Goal: Task Accomplishment & Management: Complete application form

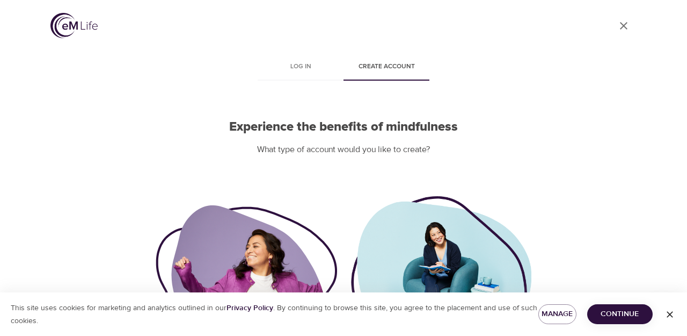
click at [380, 65] on span "Create account" at bounding box center [386, 66] width 73 height 11
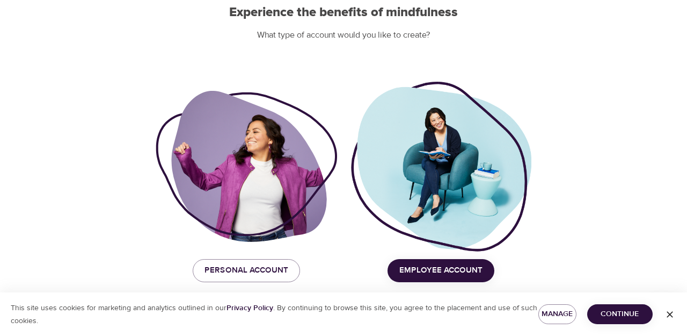
scroll to position [114, 0]
click at [259, 273] on span "Personal Account" at bounding box center [247, 271] width 84 height 14
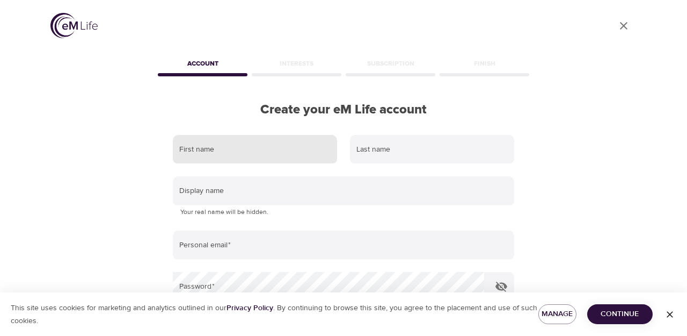
scroll to position [0, 0]
type input "Asami"
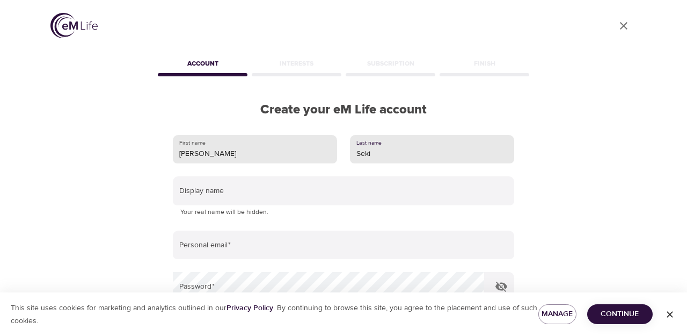
type input "Seki"
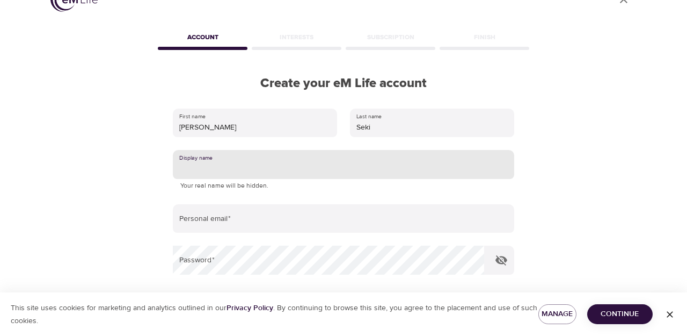
scroll to position [26, 0]
type input "A"
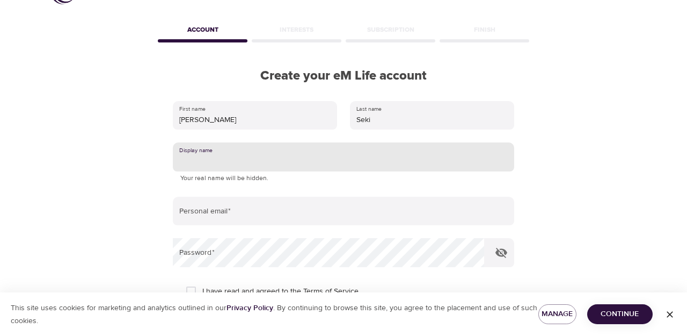
scroll to position [34, 0]
type input "Asami"
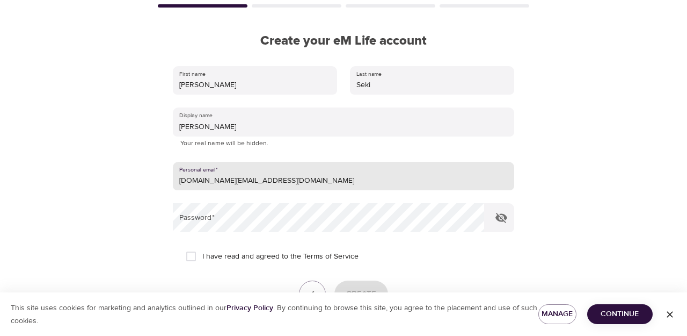
scroll to position [71, 0]
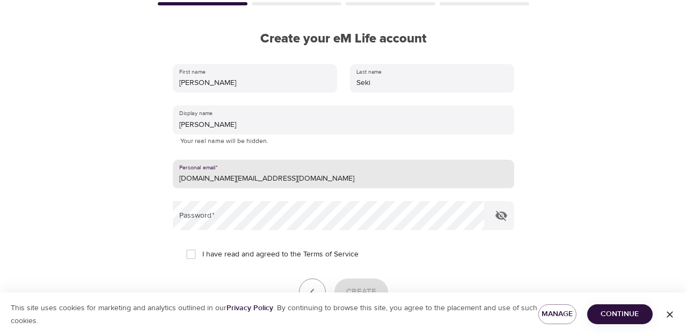
type input "menechiyo.as@gmail.com"
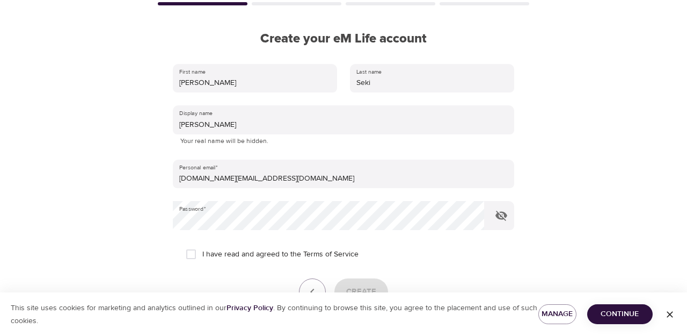
click at [114, 228] on div "User Profile Account Interests Subscription Finish Create your eM Life account …" at bounding box center [344, 97] width 612 height 336
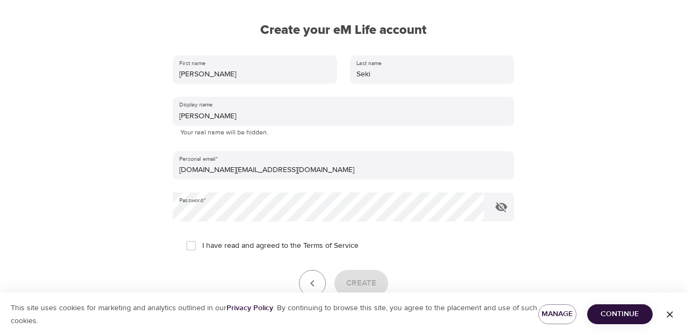
scroll to position [81, 0]
click at [200, 242] on input "I have read and agreed to the Terms of Service" at bounding box center [191, 244] width 23 height 23
checkbox input "true"
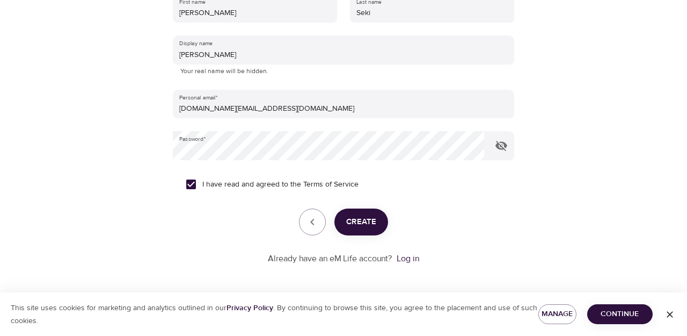
scroll to position [140, 0]
click at [361, 230] on button "Create" at bounding box center [362, 222] width 54 height 27
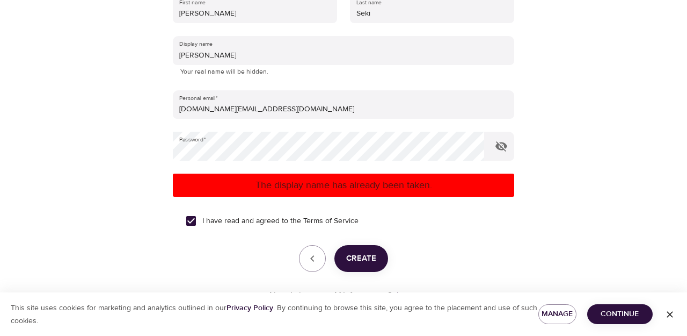
scroll to position [45, 0]
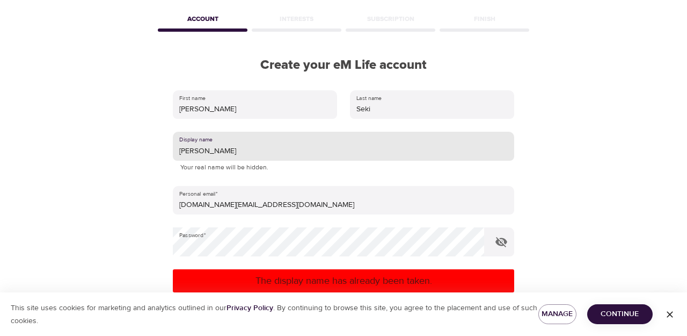
drag, startPoint x: 209, startPoint y: 150, endPoint x: 143, endPoint y: 150, distance: 65.5
click at [143, 150] on div "User Profile Account Interests Subscription Finish Create your eM Life account …" at bounding box center [344, 123] width 612 height 336
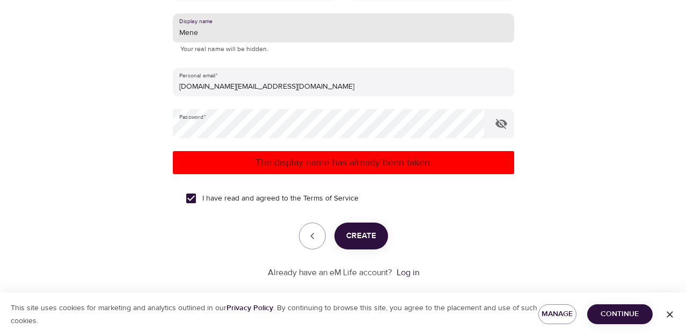
type input "Mene"
click at [368, 231] on span "Create" at bounding box center [361, 236] width 30 height 14
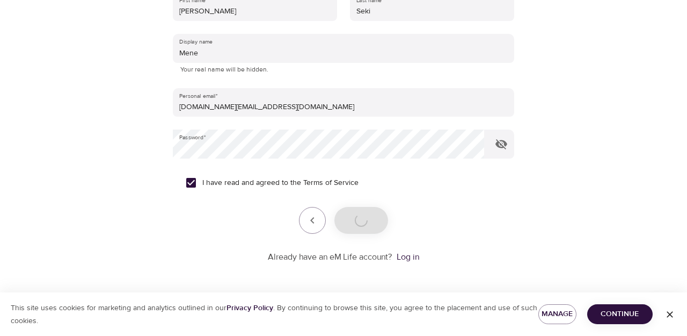
scroll to position [140, 0]
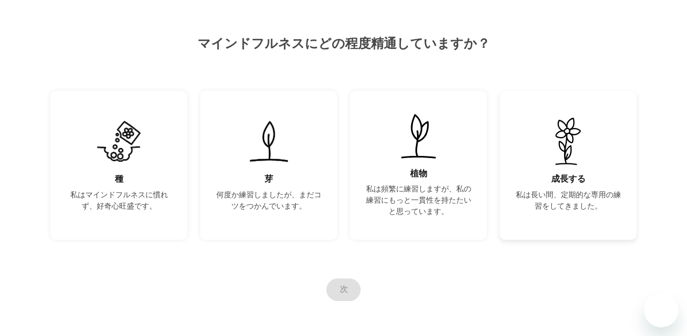
scroll to position [78, 0]
click at [541, 178] on div "成長する 私は長い間、定期的な専用の練習をしてきました。" at bounding box center [568, 165] width 137 height 149
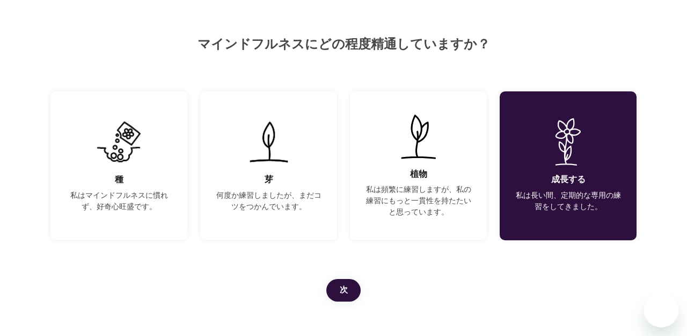
click at [350, 293] on button "次" at bounding box center [343, 290] width 34 height 23
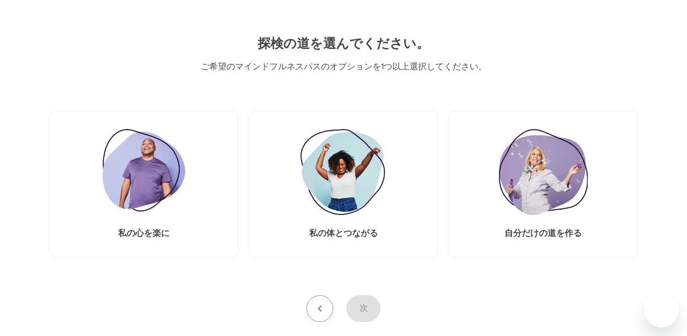
scroll to position [83, 0]
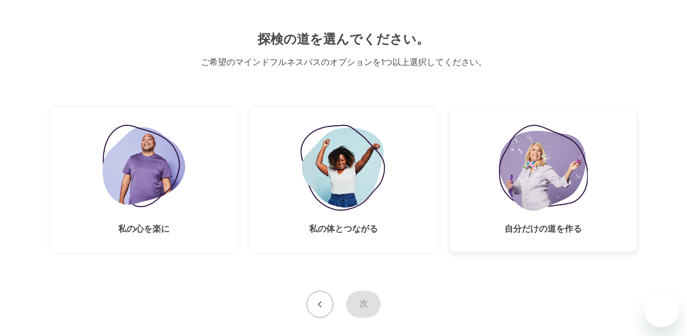
click at [517, 148] on img at bounding box center [543, 168] width 89 height 86
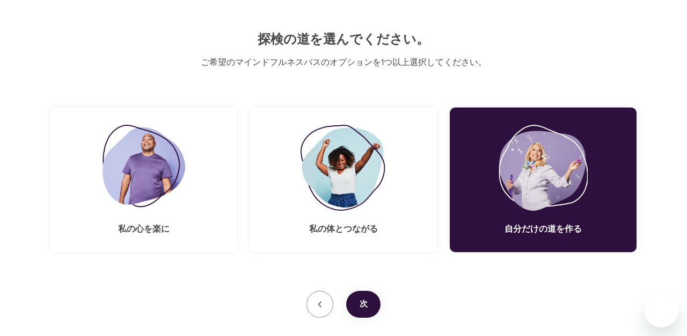
click at [368, 293] on button "次" at bounding box center [363, 304] width 34 height 27
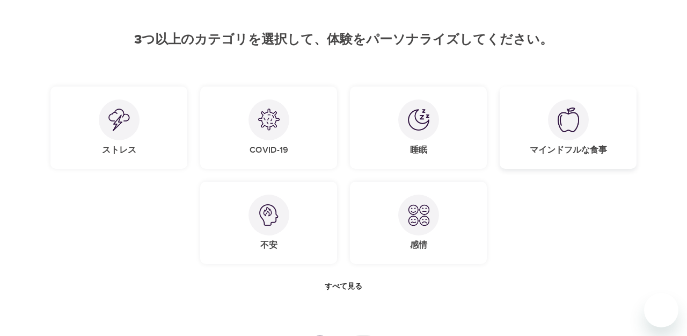
click at [591, 135] on div "マインドフルな食事" at bounding box center [568, 127] width 137 height 82
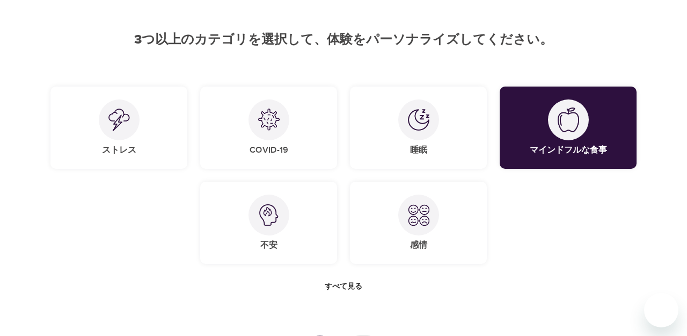
scroll to position [119, 0]
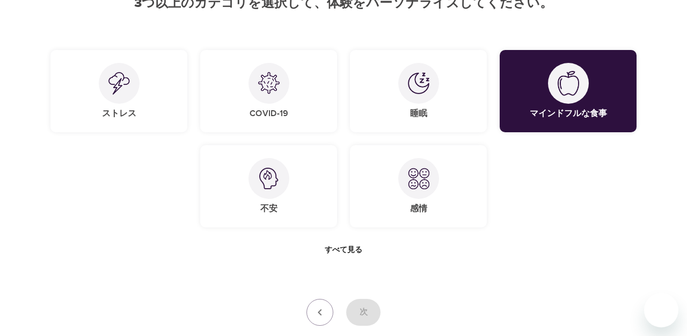
click at [342, 254] on span "すべて見る" at bounding box center [344, 249] width 38 height 13
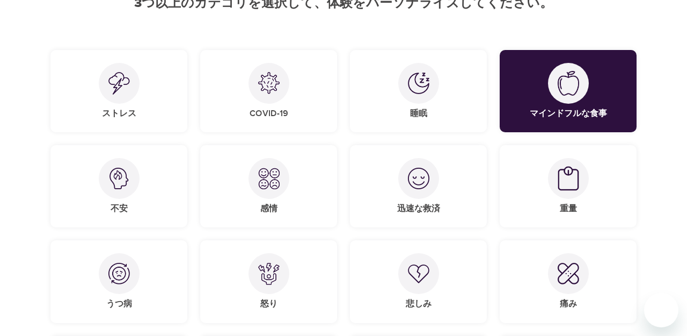
click at [342, 254] on div "怒り" at bounding box center [269, 281] width 150 height 95
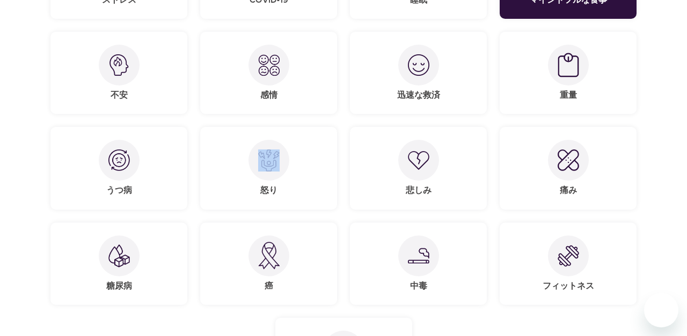
scroll to position [281, 0]
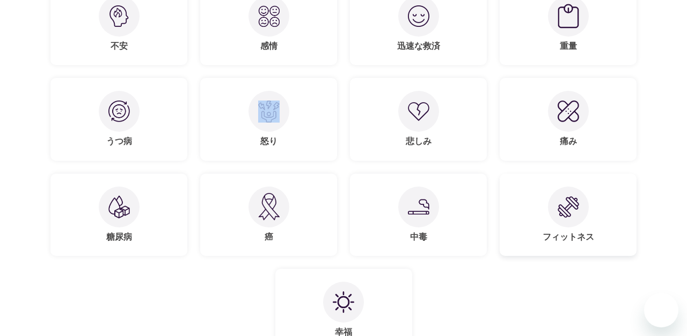
click at [579, 207] on div at bounding box center [568, 206] width 41 height 41
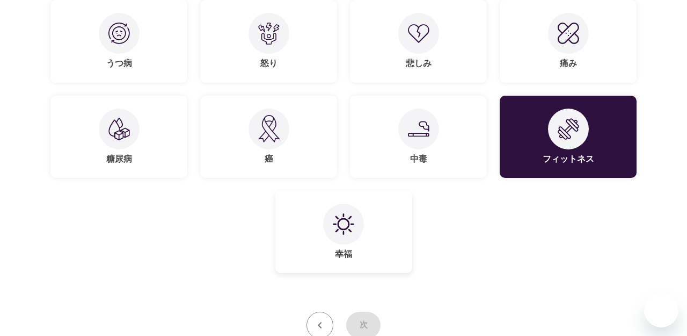
click at [365, 216] on div "幸福" at bounding box center [343, 232] width 137 height 82
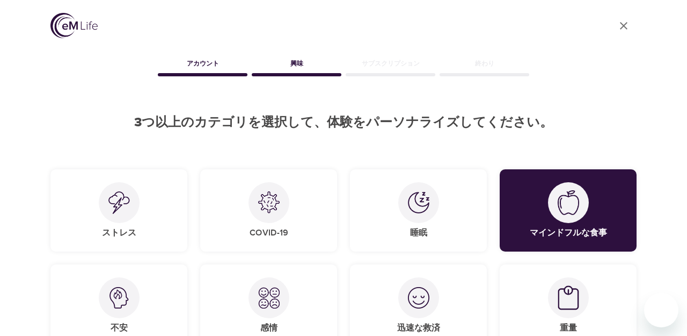
scroll to position [0, 0]
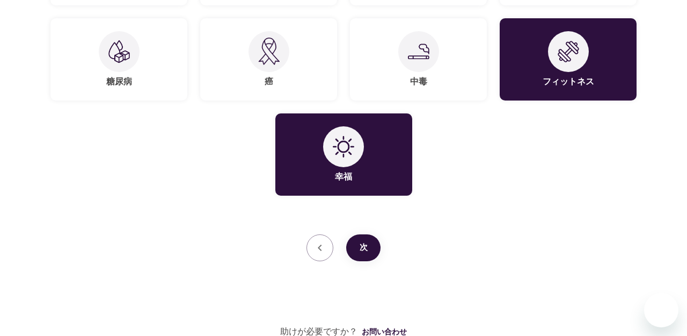
click at [370, 256] on button "次" at bounding box center [363, 247] width 34 height 27
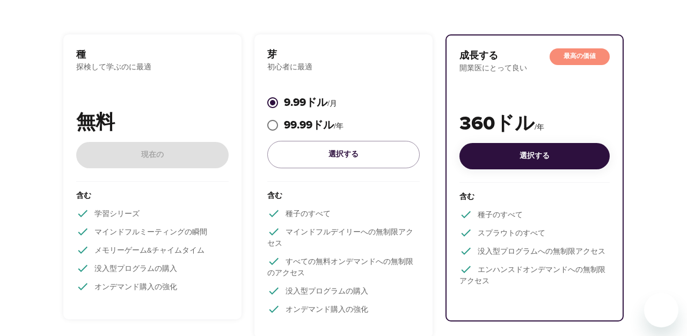
scroll to position [156, 0]
click at [185, 55] on p "種" at bounding box center [152, 54] width 153 height 14
click at [169, 125] on p "無料" at bounding box center [152, 122] width 153 height 29
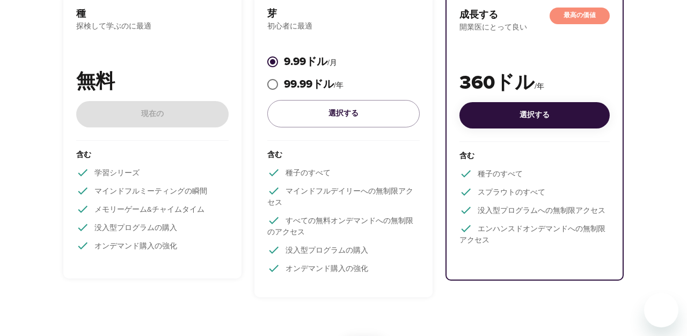
scroll to position [62, 0]
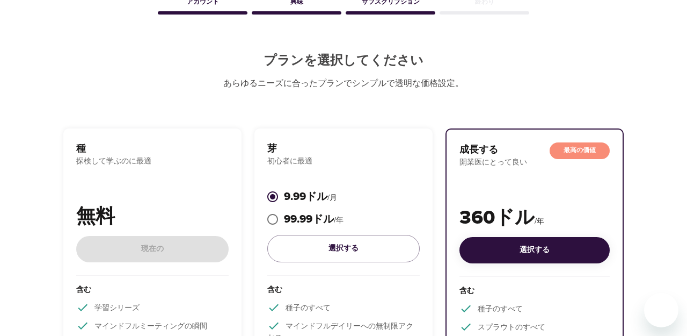
click at [161, 218] on p "無料" at bounding box center [152, 216] width 153 height 29
click at [161, 246] on div "無料 現在の" at bounding box center [152, 238] width 153 height 73
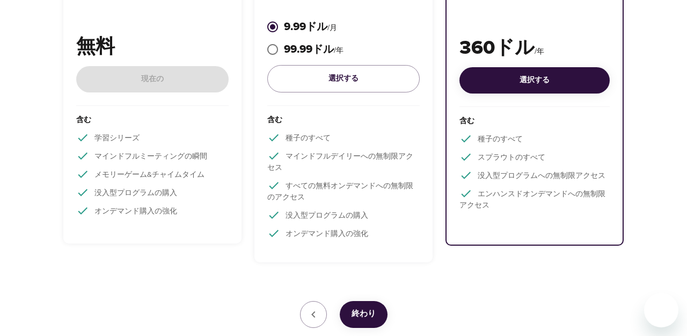
scroll to position [282, 0]
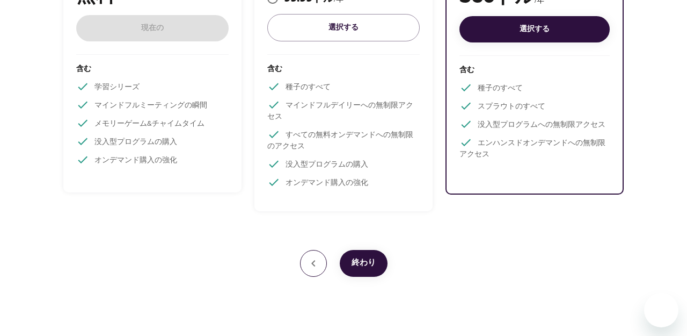
click at [303, 259] on button "button" at bounding box center [313, 263] width 27 height 27
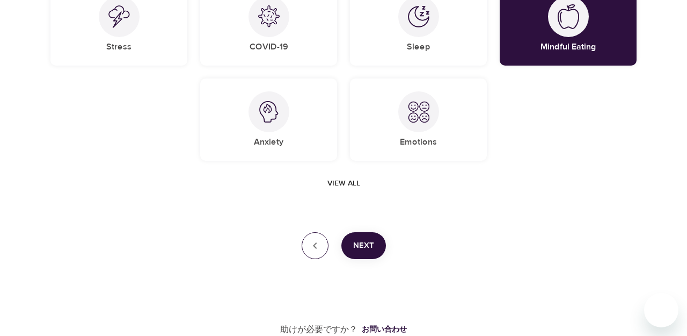
scroll to position [151, 0]
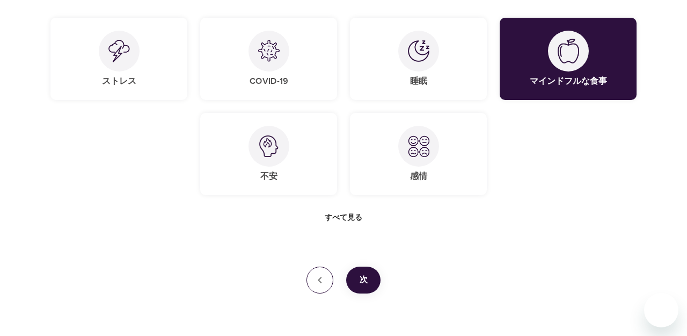
click at [315, 289] on button "button" at bounding box center [320, 279] width 27 height 27
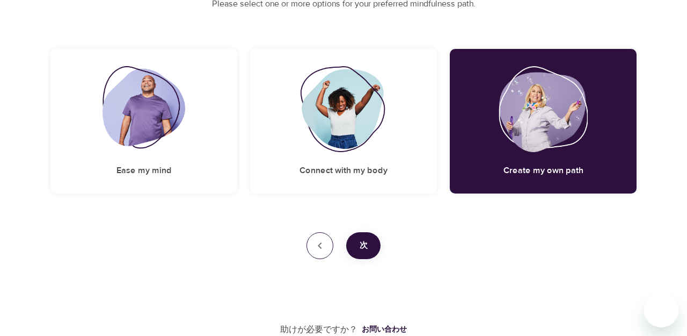
scroll to position [139, 0]
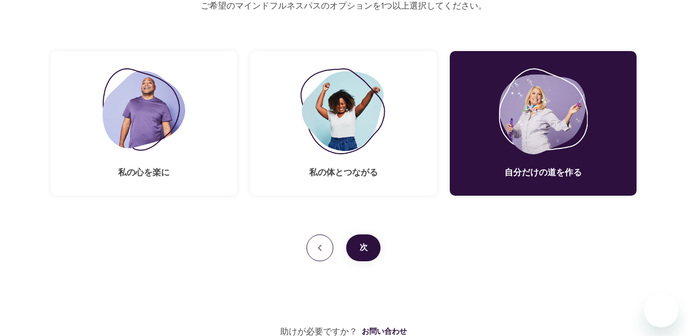
click at [327, 245] on button "button" at bounding box center [320, 247] width 27 height 27
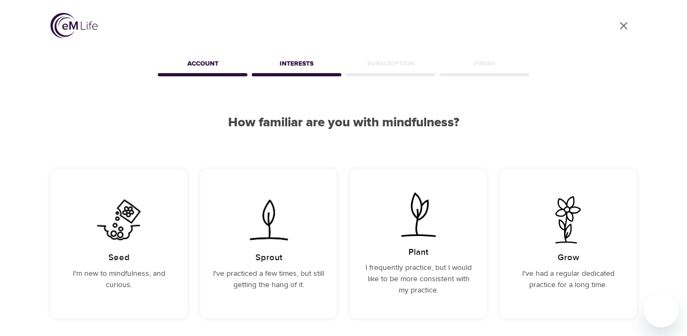
scroll to position [119, 0]
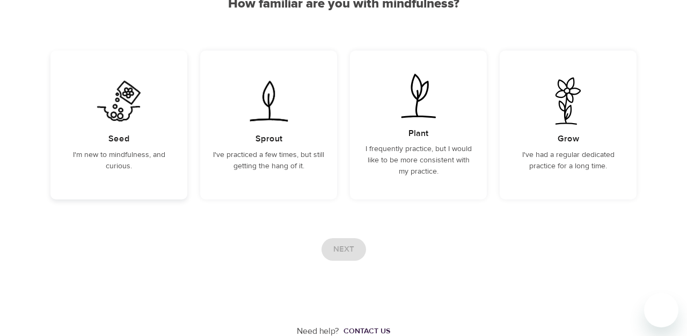
click at [120, 153] on p "I'm new to mindfulness, and curious." at bounding box center [118, 160] width 111 height 23
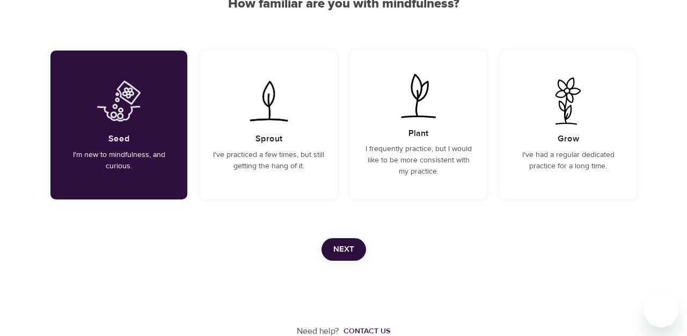
click at [343, 252] on span "Next" at bounding box center [343, 249] width 21 height 14
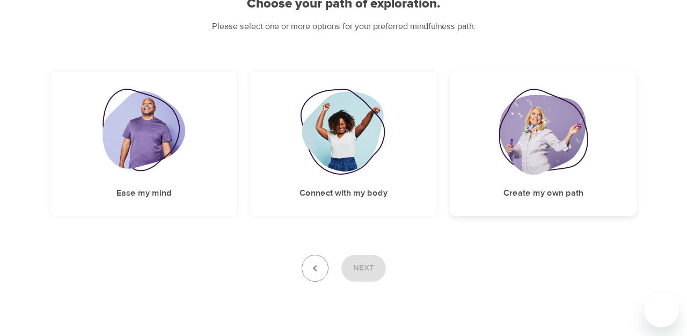
click at [516, 155] on img at bounding box center [543, 132] width 89 height 86
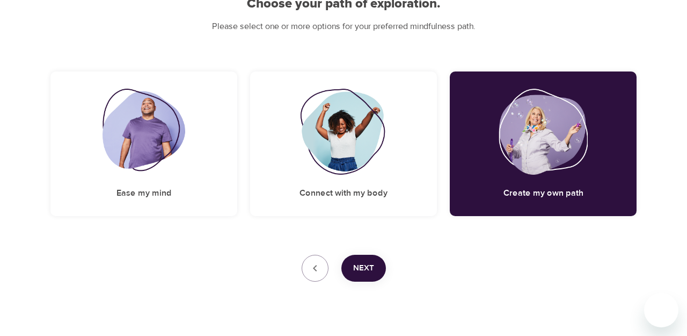
click at [372, 270] on span "Next" at bounding box center [363, 268] width 21 height 14
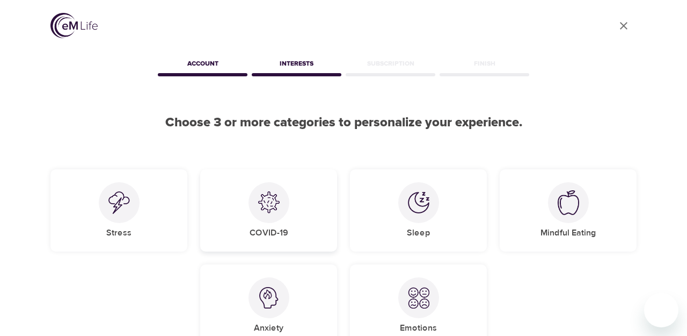
scroll to position [48, 0]
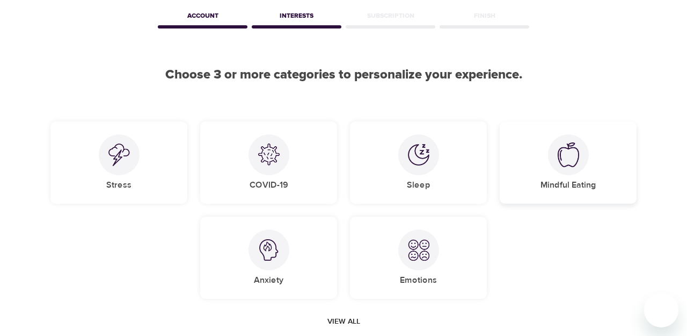
click at [538, 169] on div "Mindful Eating" at bounding box center [568, 162] width 137 height 82
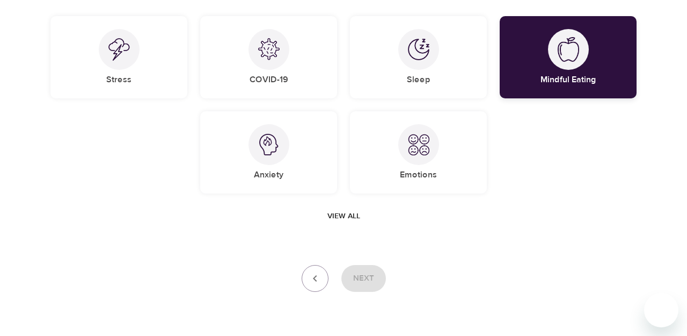
scroll to position [154, 0]
click at [346, 216] on span "View all" at bounding box center [344, 215] width 33 height 13
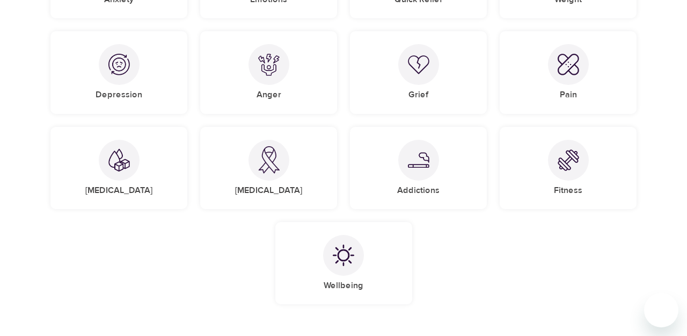
scroll to position [331, 0]
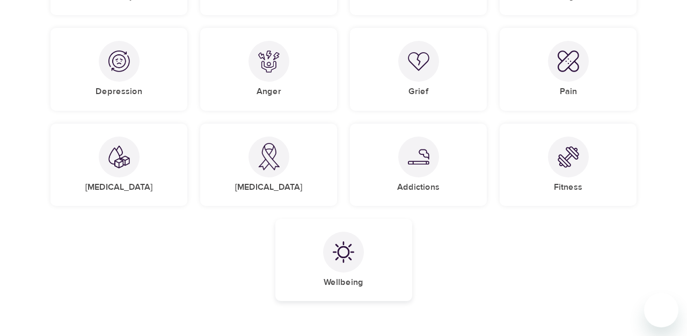
click at [340, 263] on div at bounding box center [343, 251] width 41 height 41
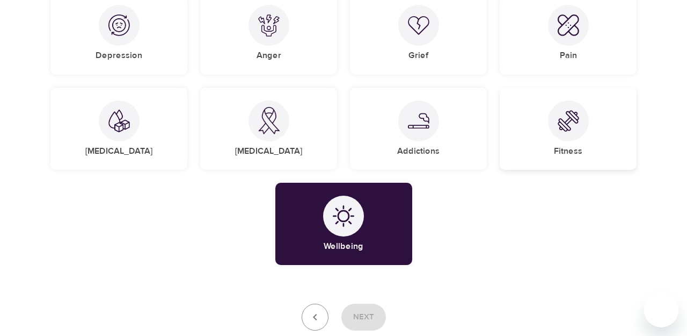
scroll to position [364, 0]
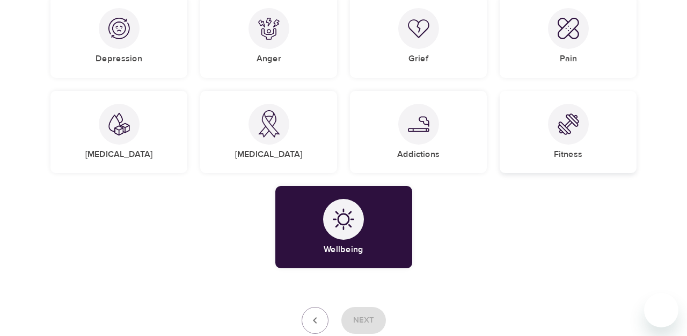
click at [558, 127] on img at bounding box center [568, 123] width 21 height 21
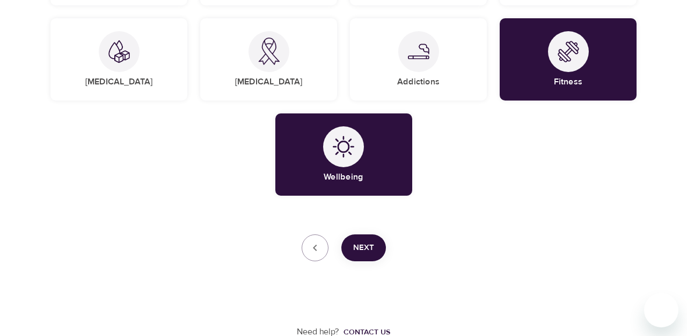
click at [373, 245] on span "Next" at bounding box center [363, 248] width 21 height 14
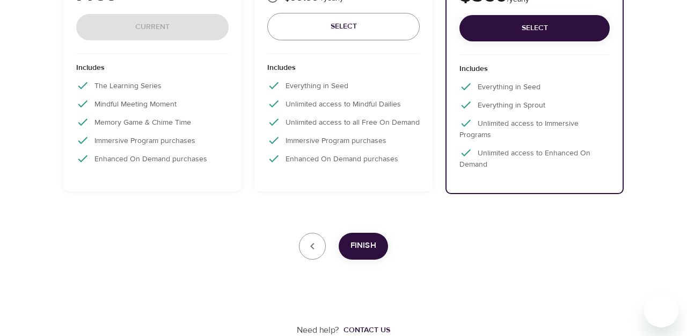
scroll to position [282, 0]
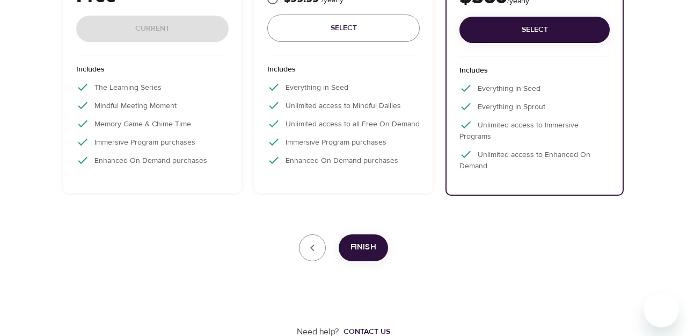
click at [160, 111] on div "Includes The Learning Series Mindful Meeting Moment Memory Game & Chime Time Im…" at bounding box center [152, 117] width 153 height 125
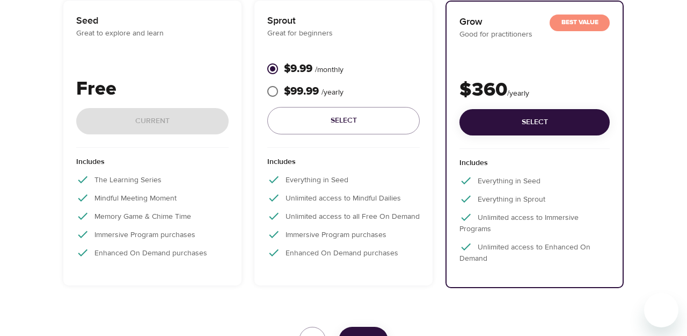
click at [162, 124] on div "Free Current" at bounding box center [152, 111] width 153 height 73
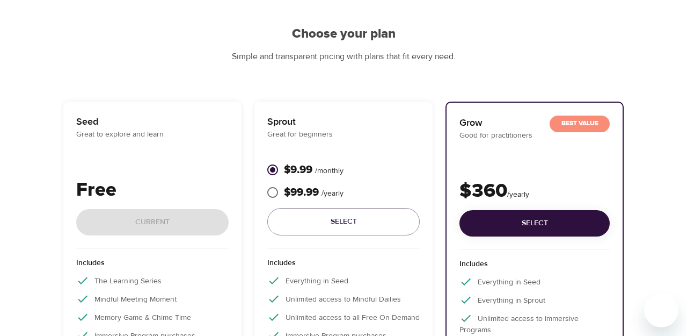
scroll to position [90, 0]
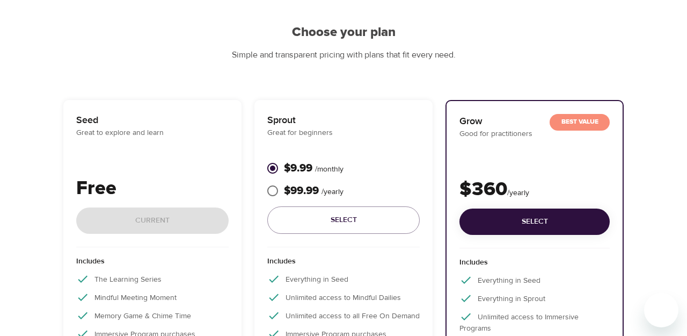
click at [162, 124] on p "Seed" at bounding box center [152, 120] width 153 height 14
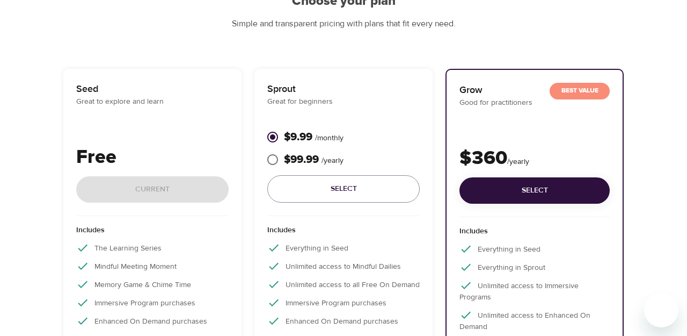
scroll to position [129, 1]
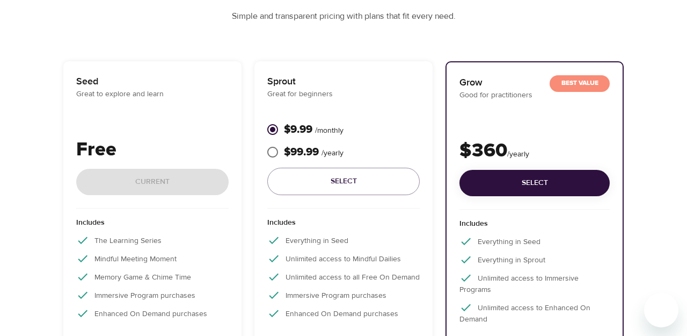
click at [115, 105] on div "Seed Great to explore and learn Free Current" at bounding box center [152, 141] width 153 height 134
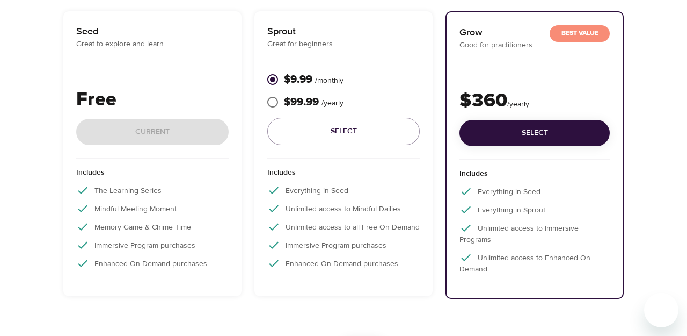
scroll to position [179, 1]
click at [121, 120] on div "Free Current" at bounding box center [152, 121] width 153 height 73
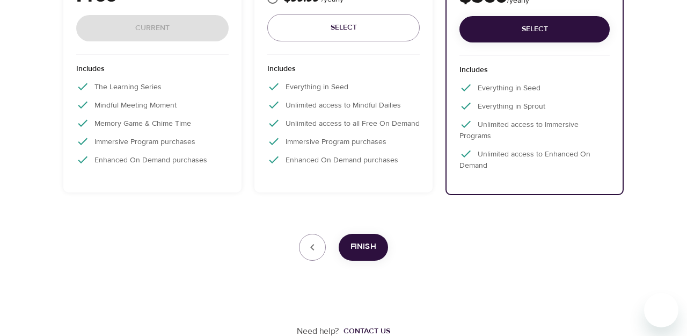
scroll to position [282, 0]
click at [310, 243] on icon "button" at bounding box center [312, 247] width 13 height 13
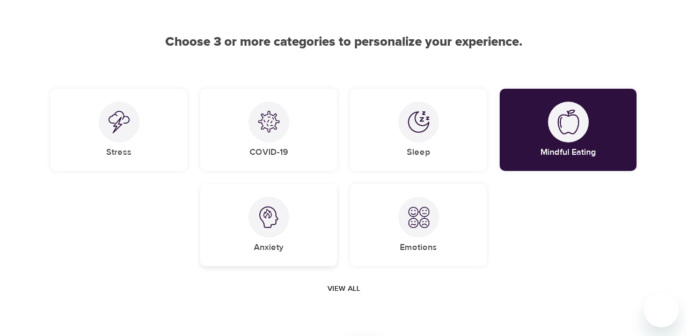
scroll to position [136, 0]
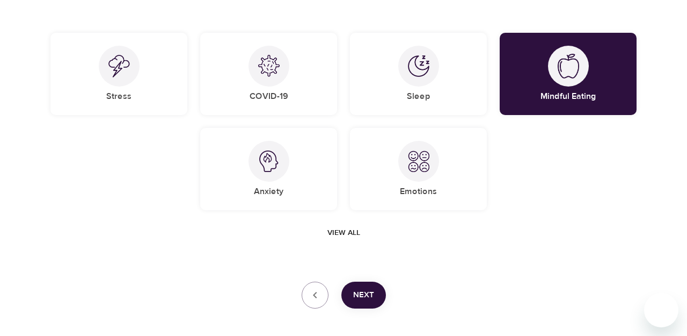
click at [311, 223] on div "View all" at bounding box center [343, 233] width 586 height 20
click at [316, 294] on icon "button" at bounding box center [315, 294] width 13 height 13
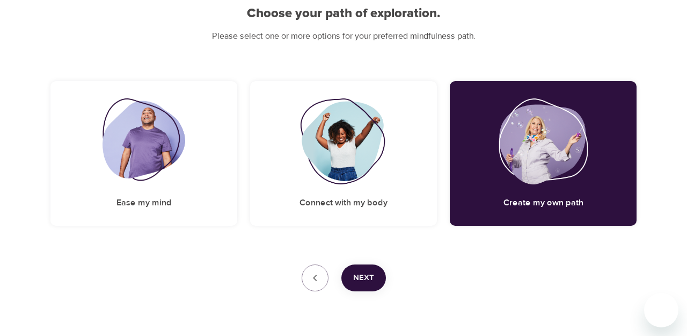
scroll to position [109, 0]
click at [316, 284] on button "button" at bounding box center [315, 277] width 27 height 27
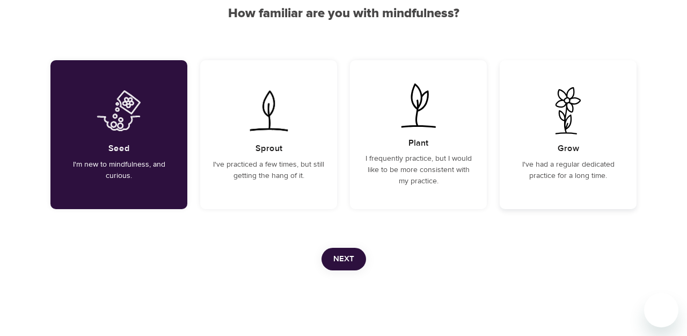
click at [569, 101] on img at bounding box center [568, 110] width 54 height 47
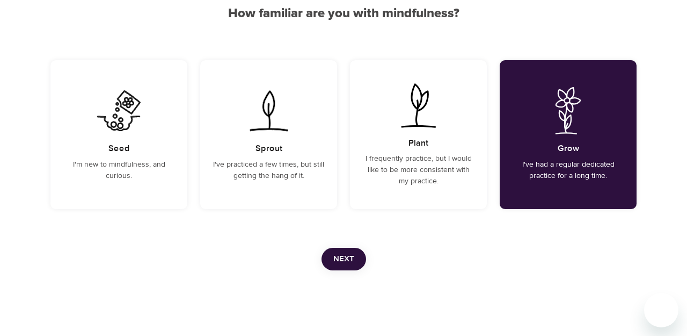
click at [342, 254] on span "Next" at bounding box center [343, 259] width 21 height 14
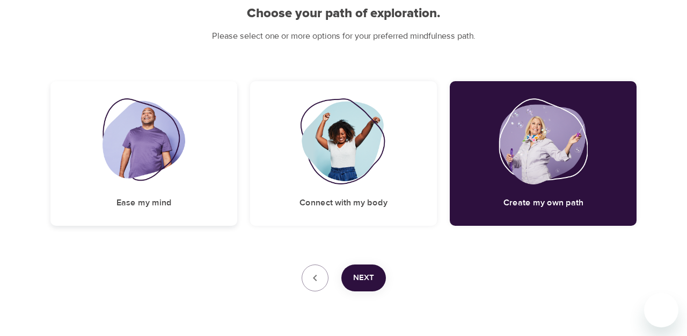
click at [167, 167] on img at bounding box center [144, 141] width 83 height 86
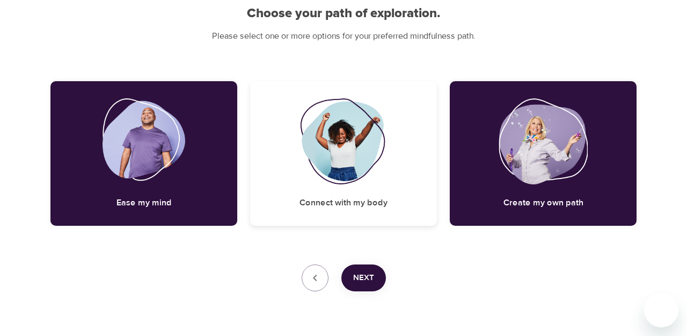
click at [347, 192] on div "Connect with my body" at bounding box center [343, 153] width 187 height 144
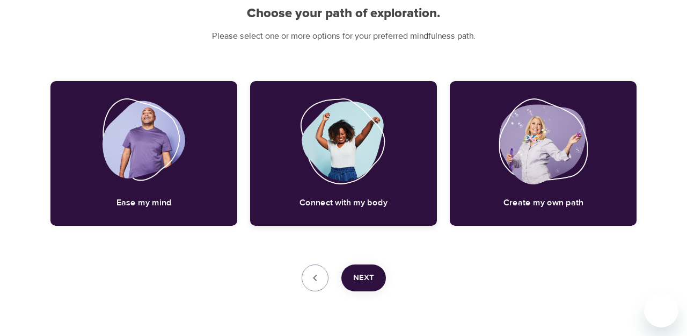
click at [347, 192] on div "Connect with my body" at bounding box center [343, 153] width 187 height 144
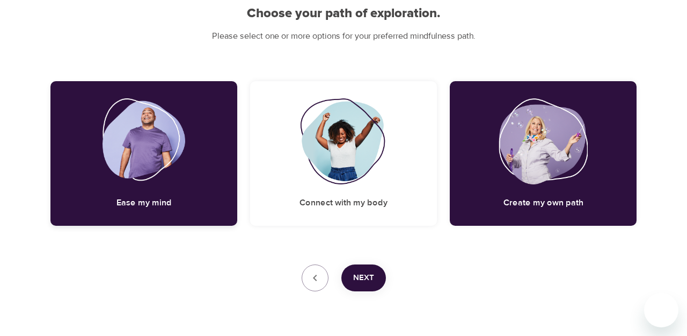
click at [173, 178] on img at bounding box center [144, 141] width 83 height 86
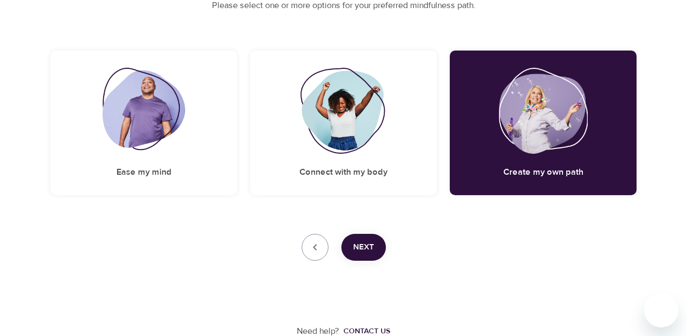
scroll to position [139, 0]
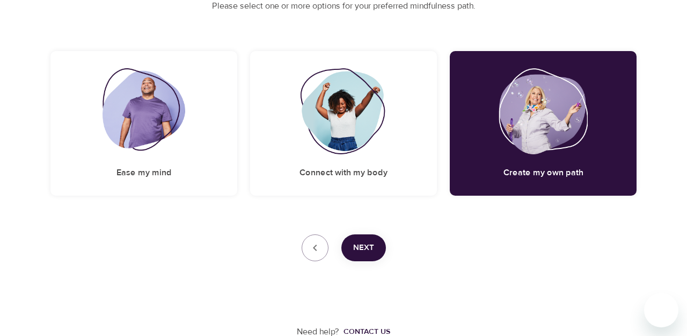
click at [361, 245] on span "Next" at bounding box center [363, 248] width 21 height 14
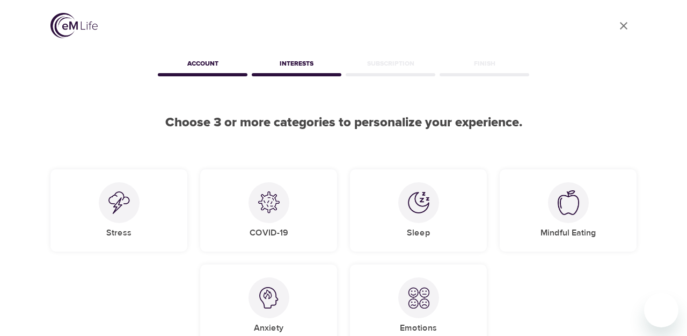
scroll to position [0, 0]
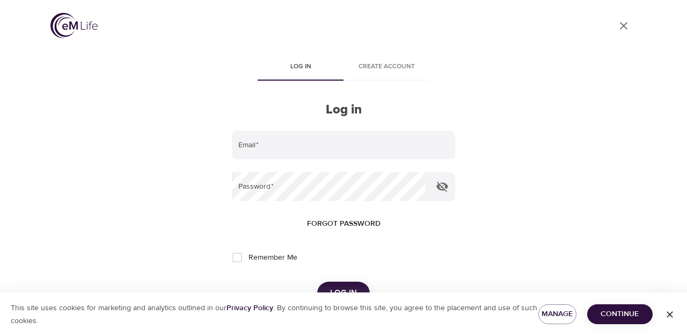
click at [169, 158] on div "User Profile Log in Create account Log in Email   * Password   * Forgot passwor…" at bounding box center [344, 168] width 612 height 336
